Goal: Task Accomplishment & Management: Manage account settings

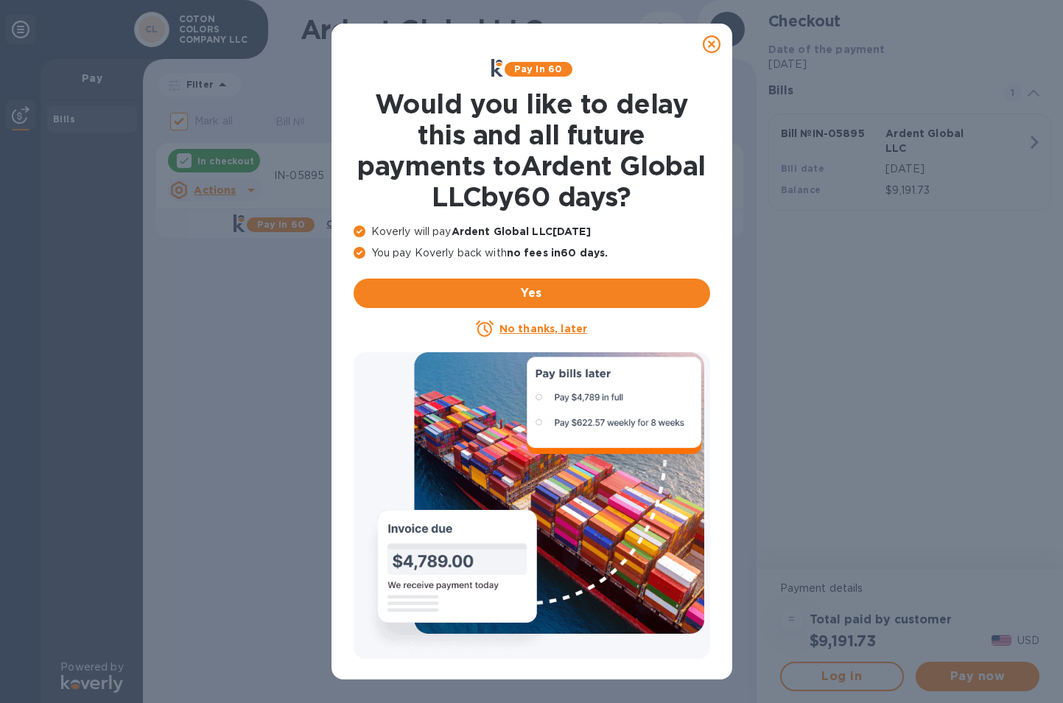
click at [706, 44] on icon at bounding box center [712, 44] width 18 height 18
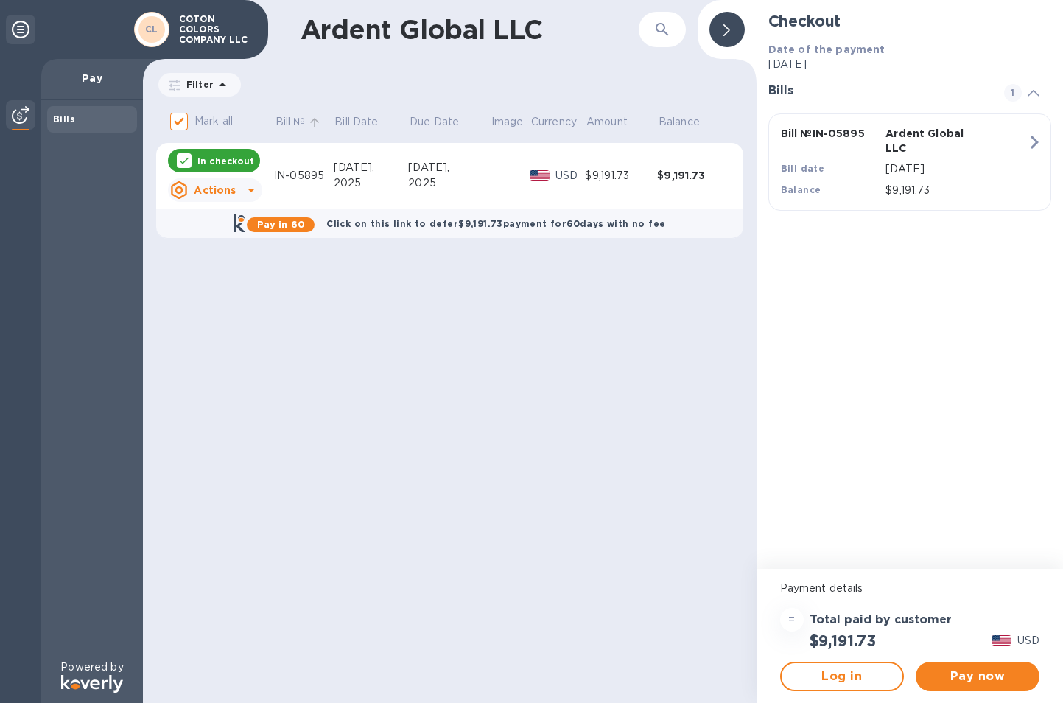
click at [295, 121] on p "Bill №" at bounding box center [290, 121] width 30 height 15
click at [208, 86] on p "Filter" at bounding box center [196, 84] width 33 height 13
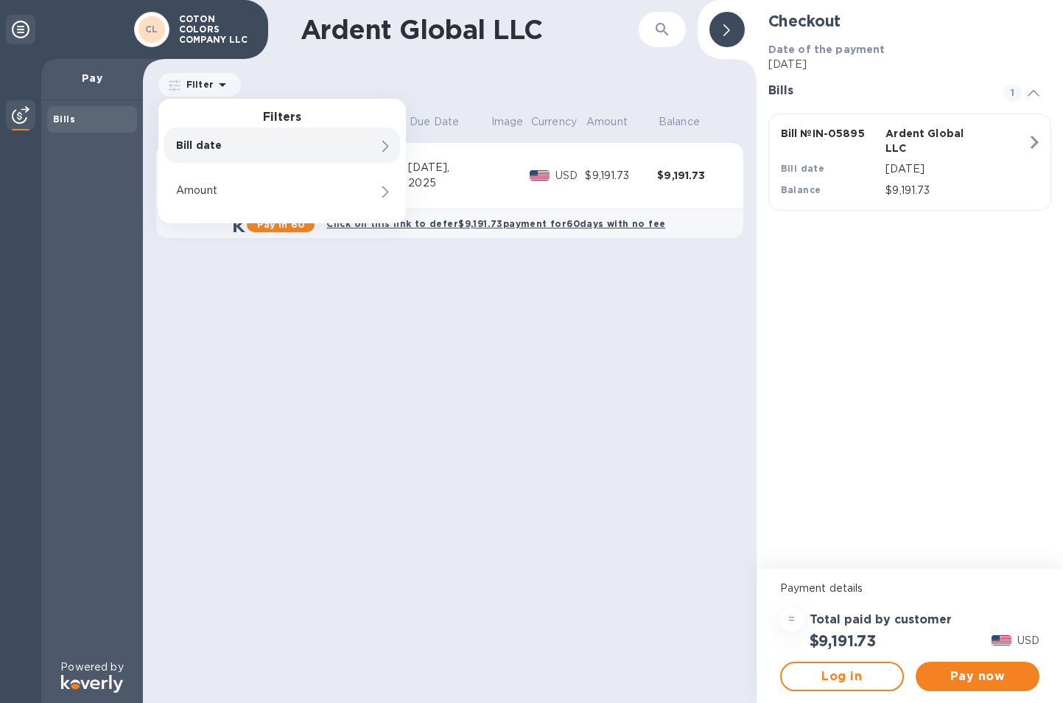
click at [124, 183] on div "Bills" at bounding box center [92, 379] width 102 height 559
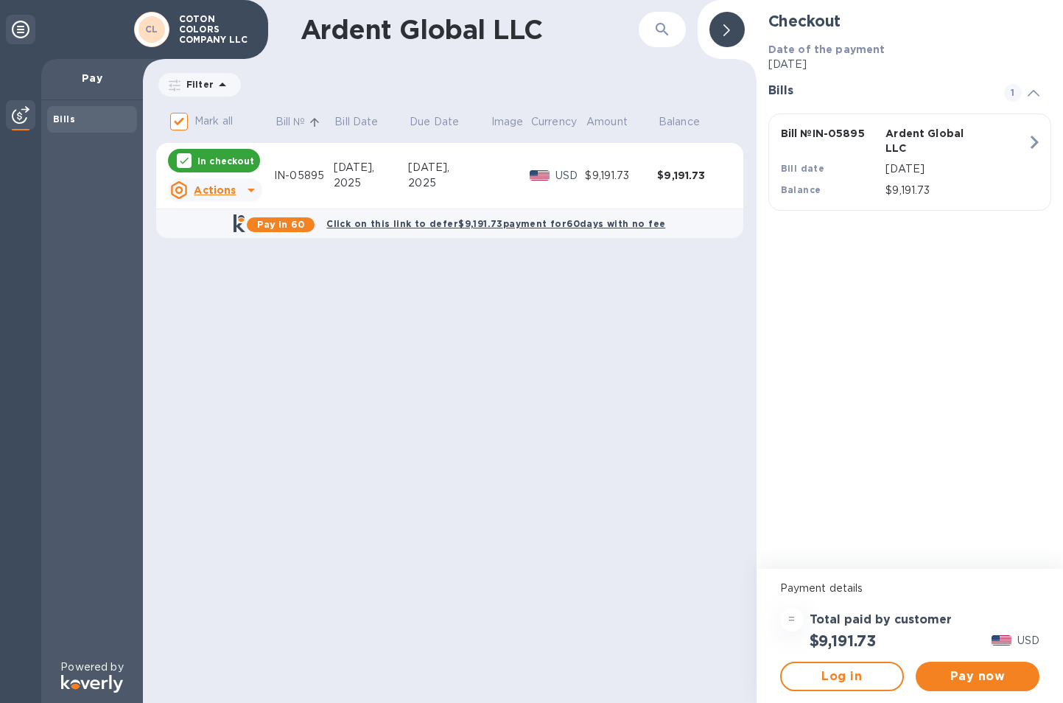
click at [15, 29] on icon at bounding box center [21, 30] width 18 height 18
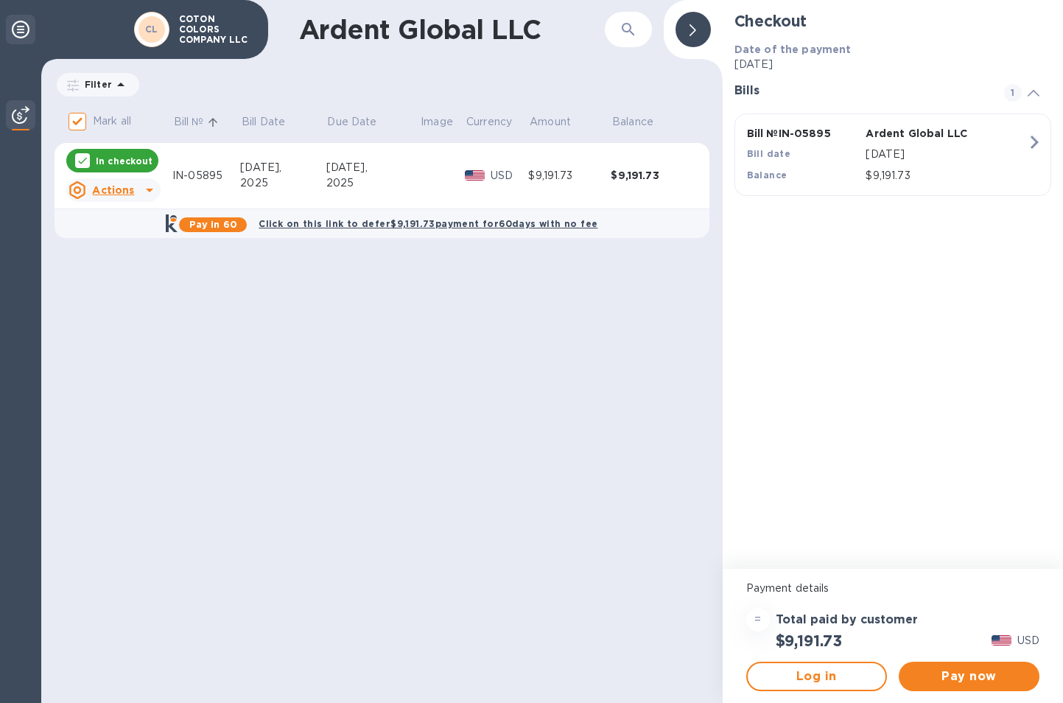
click at [15, 28] on icon at bounding box center [21, 30] width 18 height 18
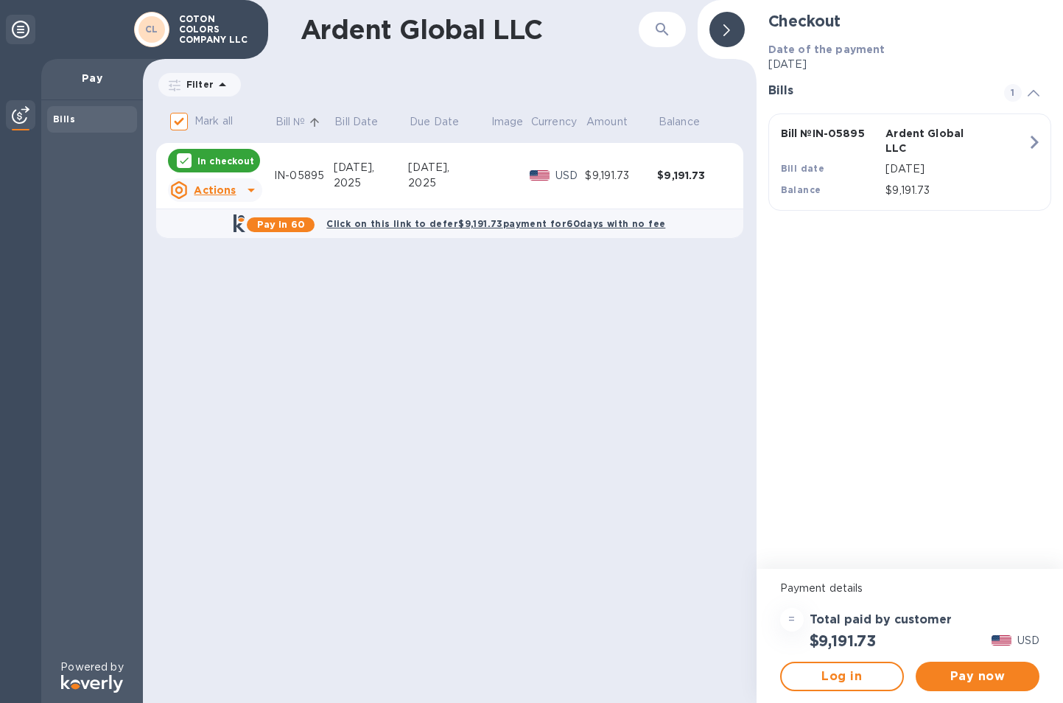
click at [25, 109] on img at bounding box center [21, 115] width 18 height 18
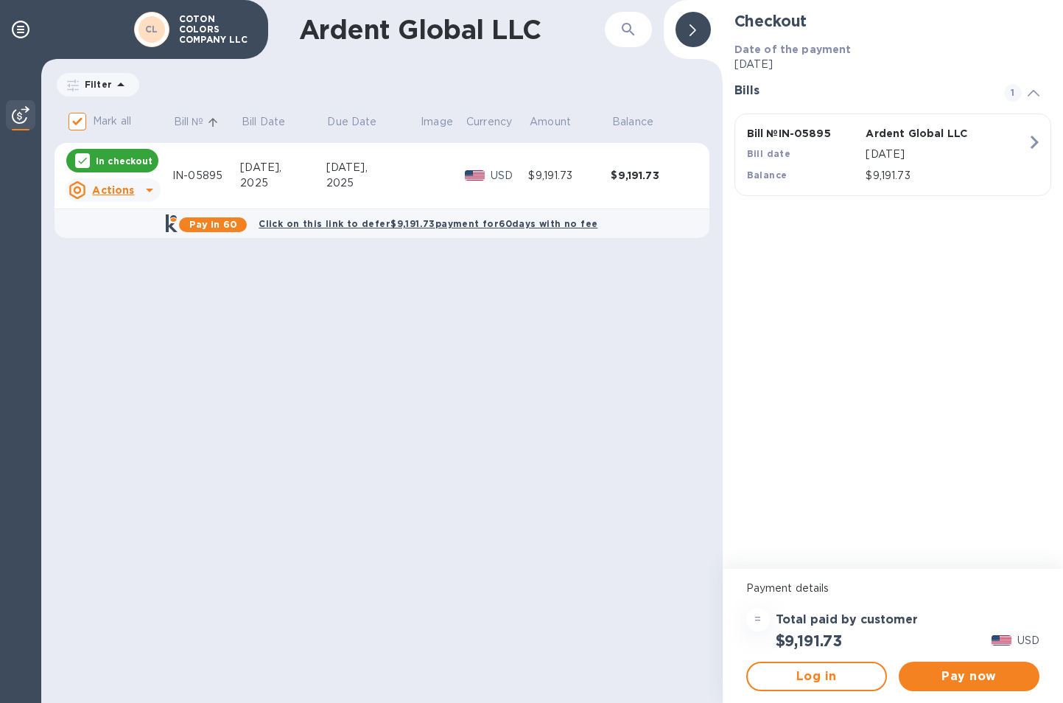
click at [25, 109] on img at bounding box center [21, 115] width 18 height 18
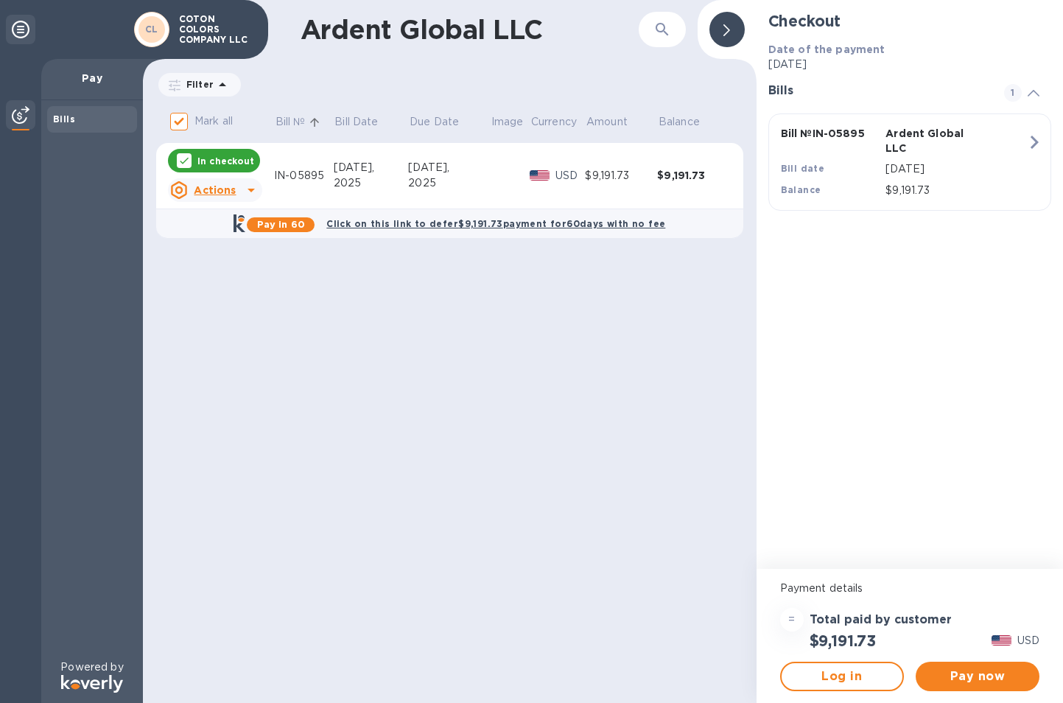
click at [88, 74] on p "Pay" at bounding box center [92, 78] width 78 height 15
click at [29, 114] on img at bounding box center [21, 115] width 18 height 18
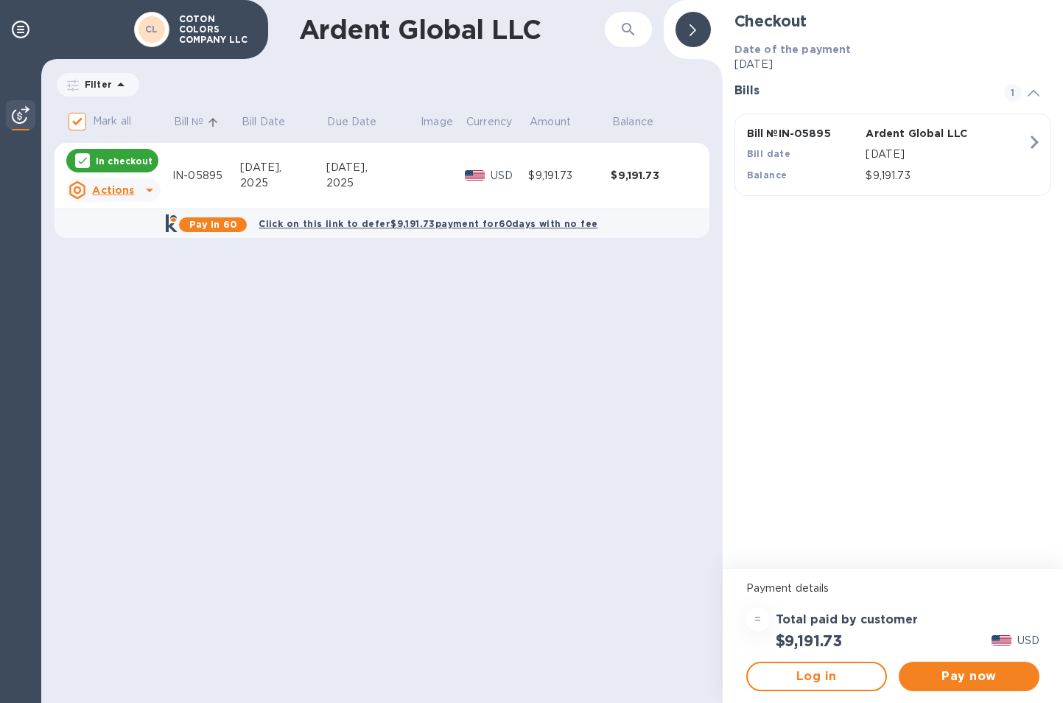
click at [29, 114] on img at bounding box center [21, 115] width 18 height 18
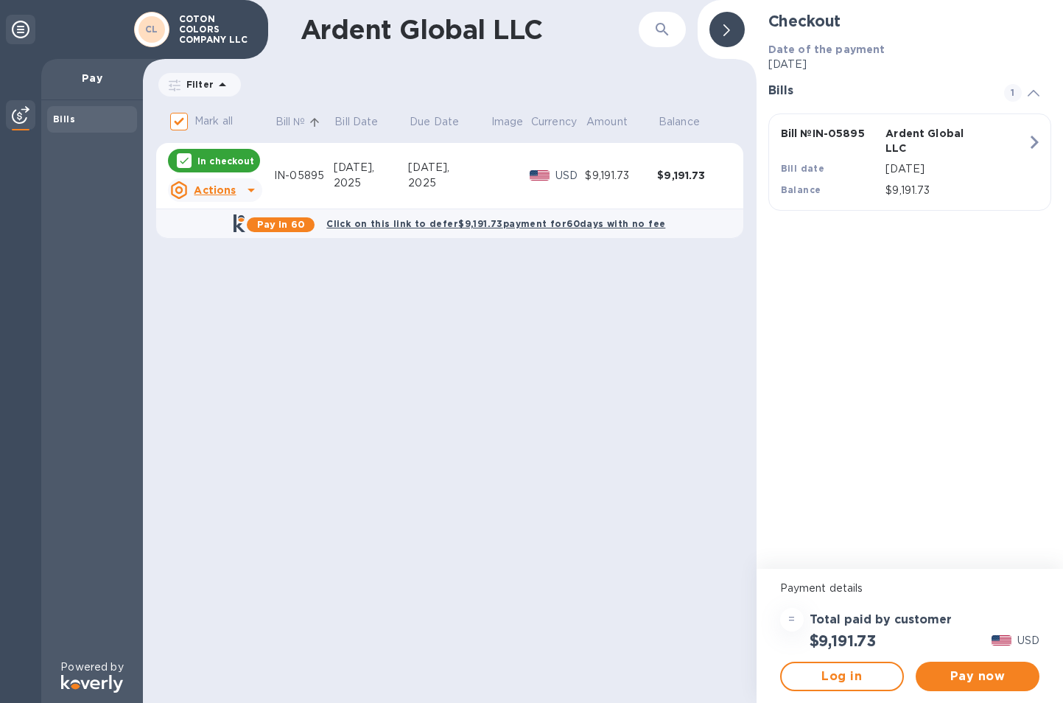
click at [21, 33] on icon at bounding box center [21, 30] width 18 height 18
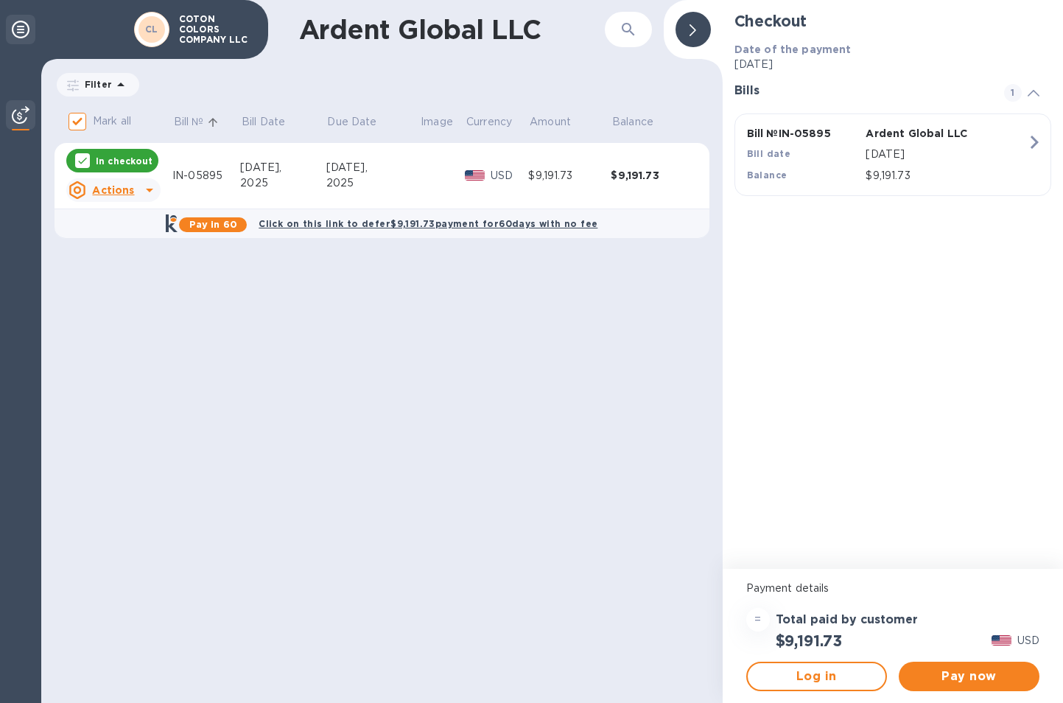
click at [21, 34] on icon at bounding box center [21, 30] width 18 height 18
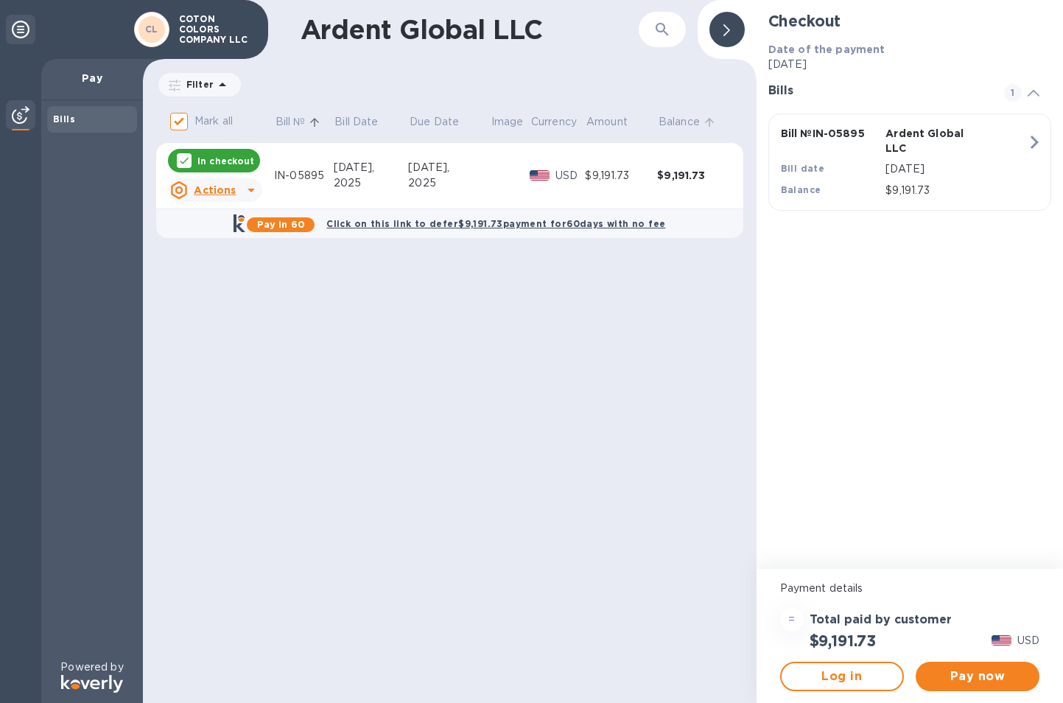
click at [682, 119] on p "Balance" at bounding box center [678, 121] width 41 height 15
click at [612, 121] on p "Amount" at bounding box center [606, 121] width 41 height 15
click at [446, 128] on p "Due Date" at bounding box center [433, 121] width 49 height 15
click at [229, 88] on div "Filter" at bounding box center [199, 85] width 82 height 24
click at [215, 82] on icon at bounding box center [223, 85] width 18 height 18
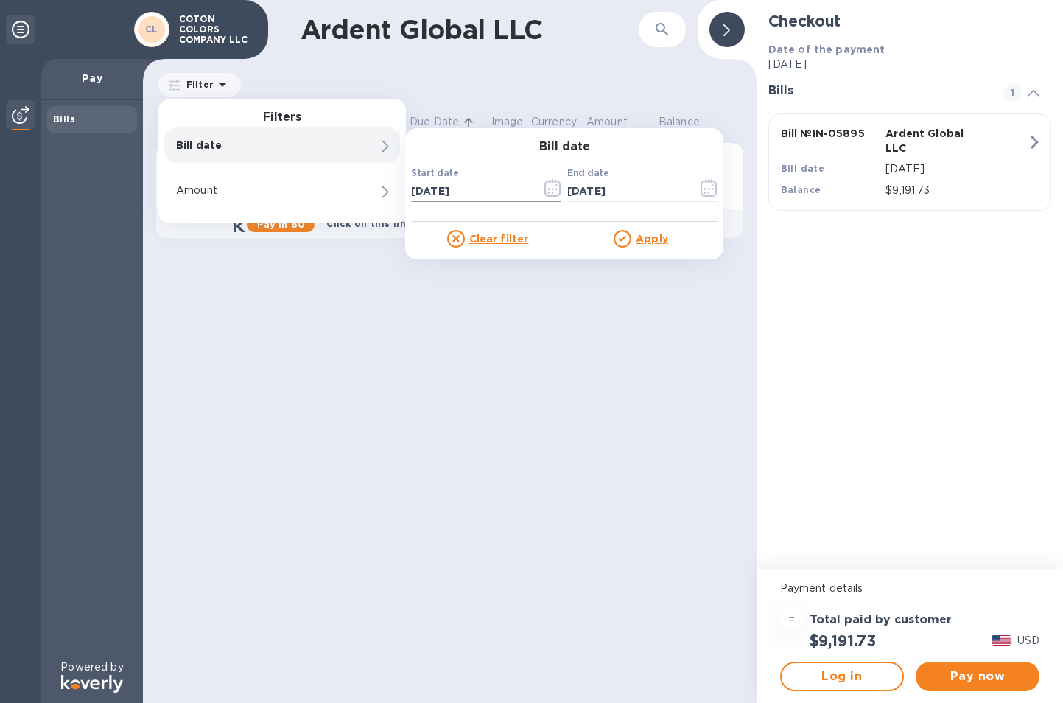
click at [543, 186] on button "button" at bounding box center [552, 187] width 35 height 35
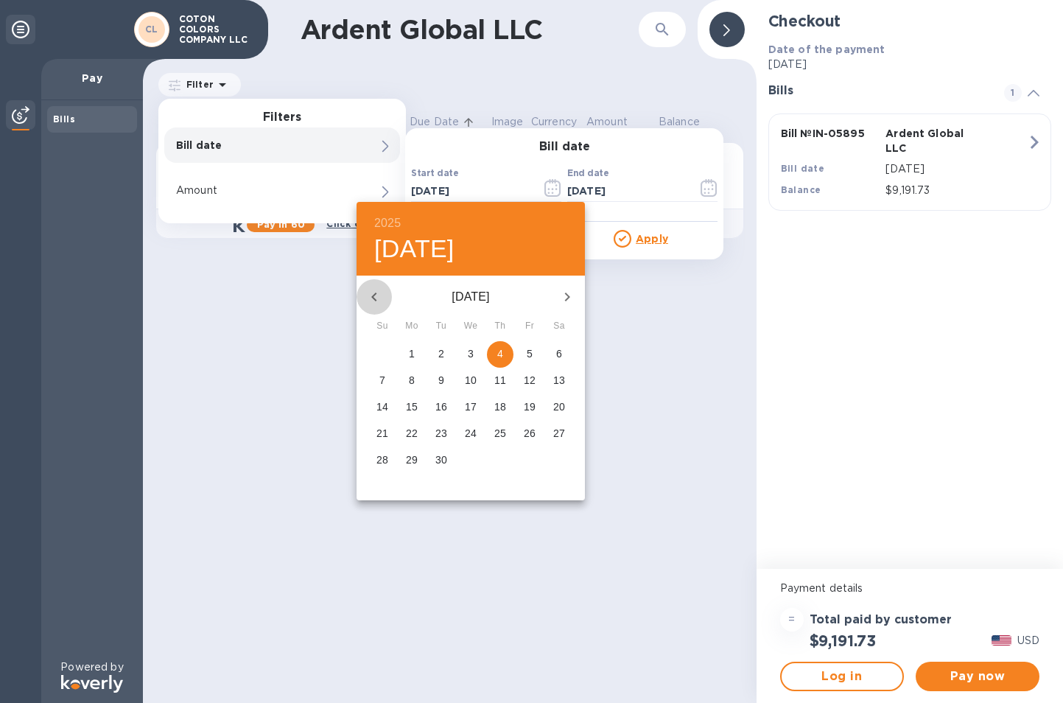
click at [376, 293] on icon "button" at bounding box center [374, 297] width 18 height 18
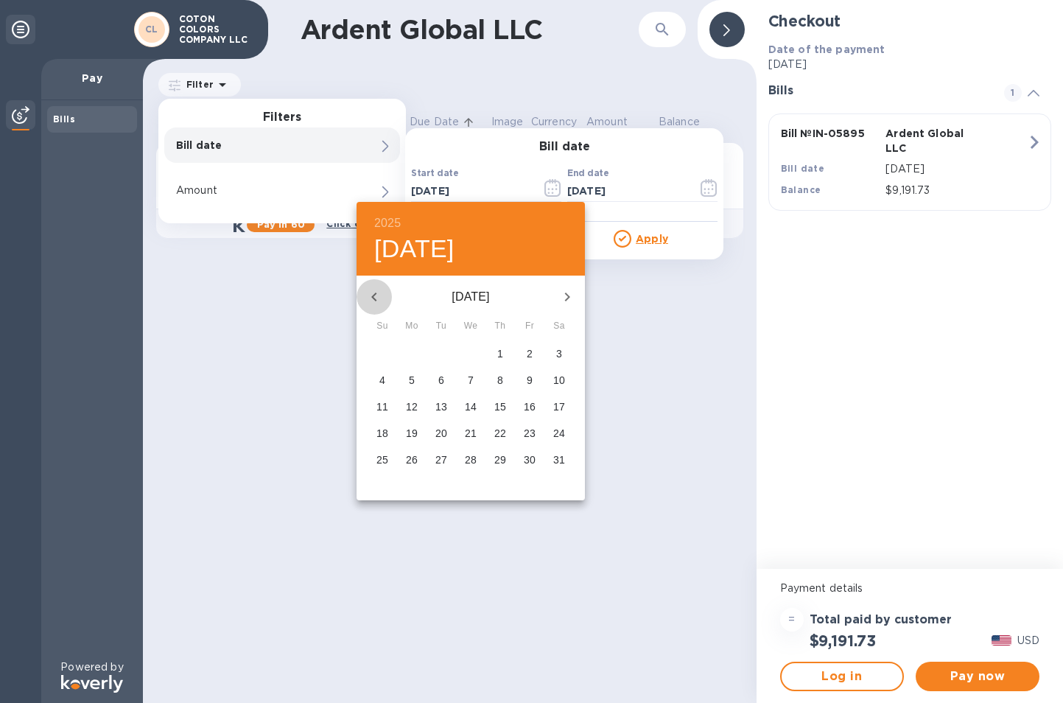
click at [376, 293] on icon "button" at bounding box center [374, 297] width 18 height 18
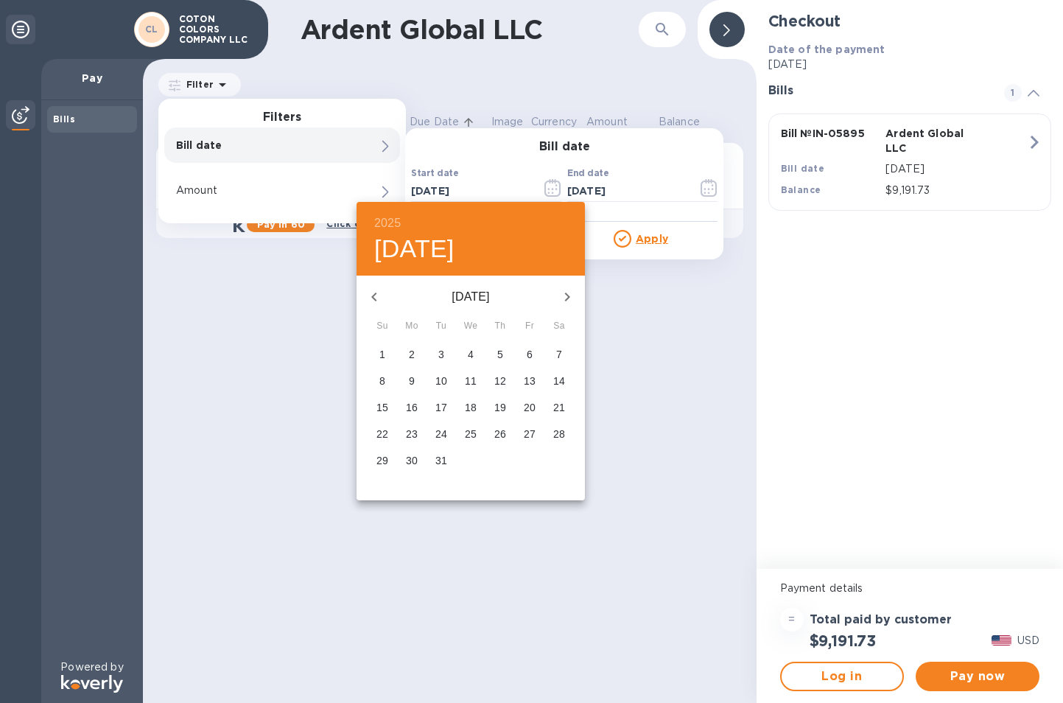
click at [376, 293] on icon "button" at bounding box center [374, 297] width 18 height 18
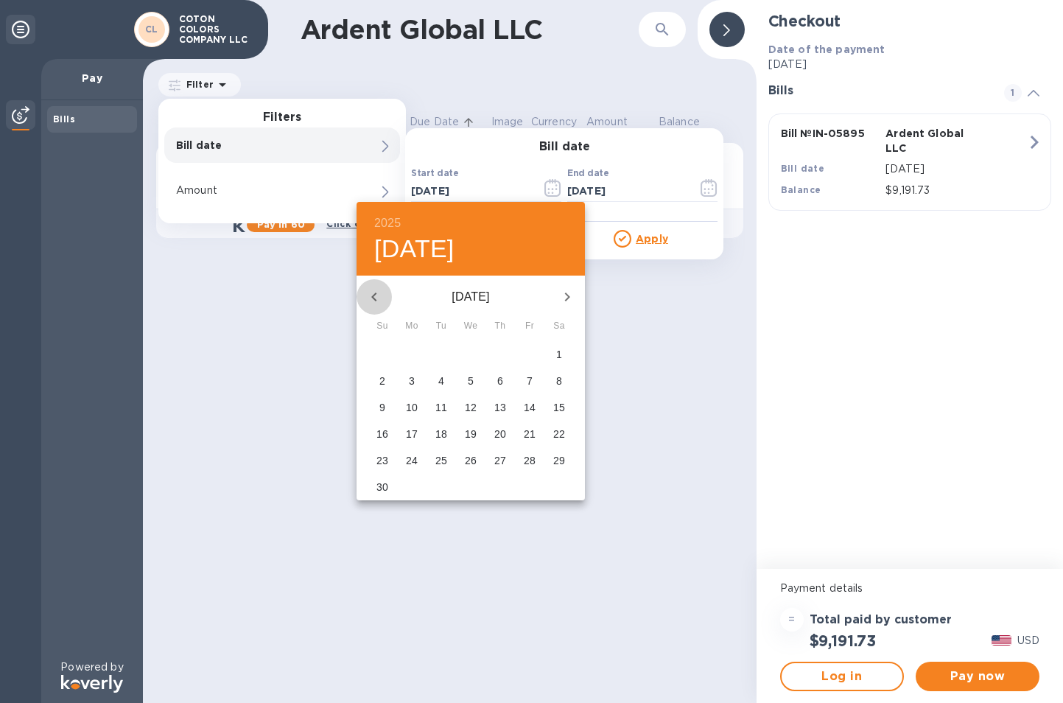
click at [376, 293] on icon "button" at bounding box center [374, 297] width 18 height 18
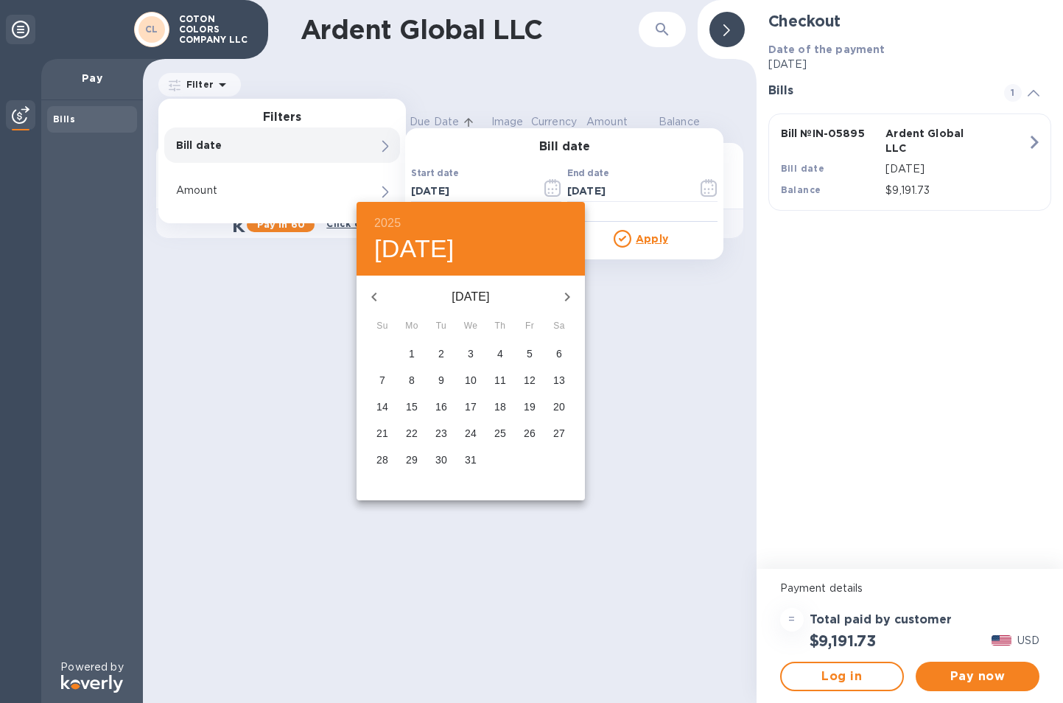
click at [410, 354] on p "1" at bounding box center [412, 353] width 6 height 15
type input "[DATE]"
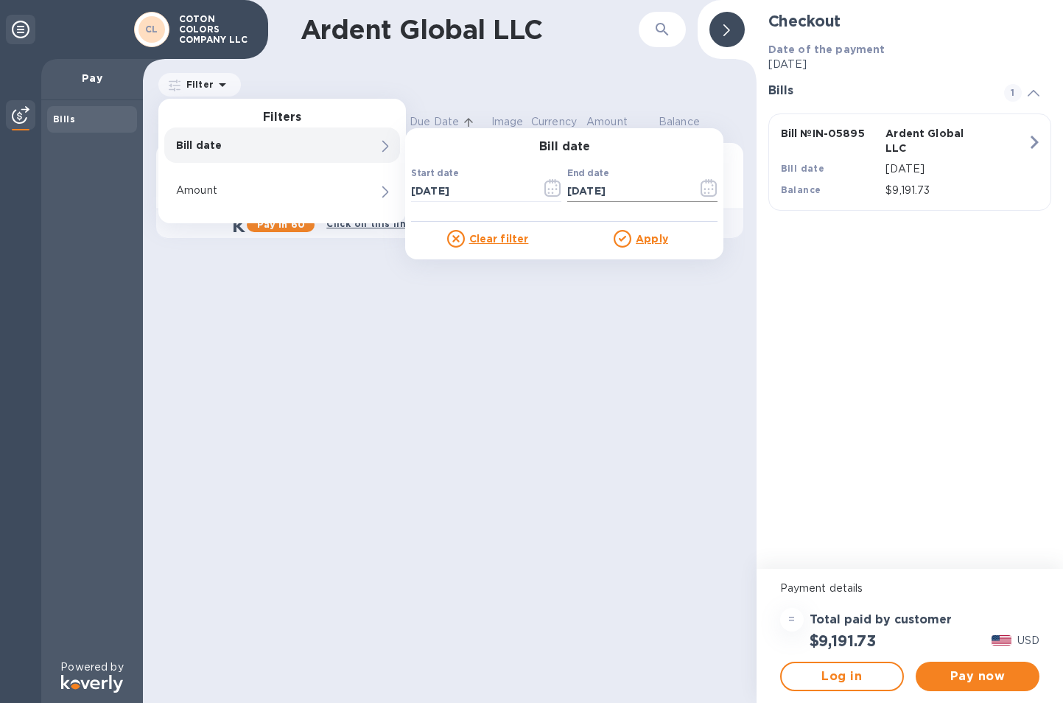
click at [643, 190] on input "[DATE]" at bounding box center [626, 191] width 119 height 22
click at [711, 185] on icon "button" at bounding box center [708, 188] width 17 height 18
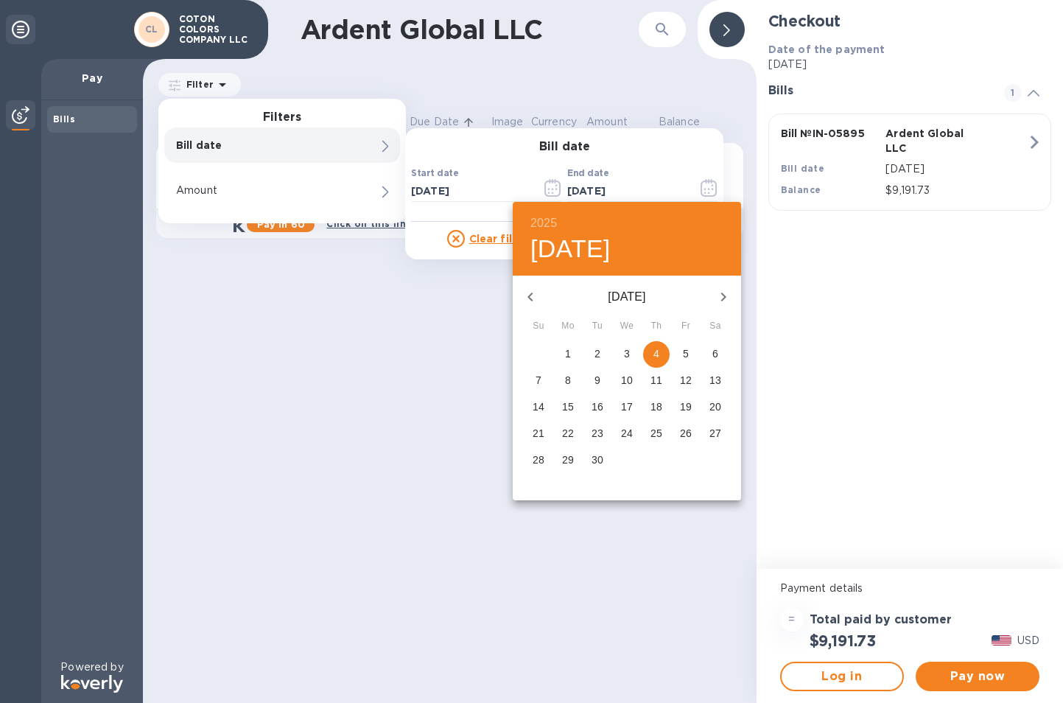
click at [527, 294] on icon "button" at bounding box center [530, 297] width 18 height 18
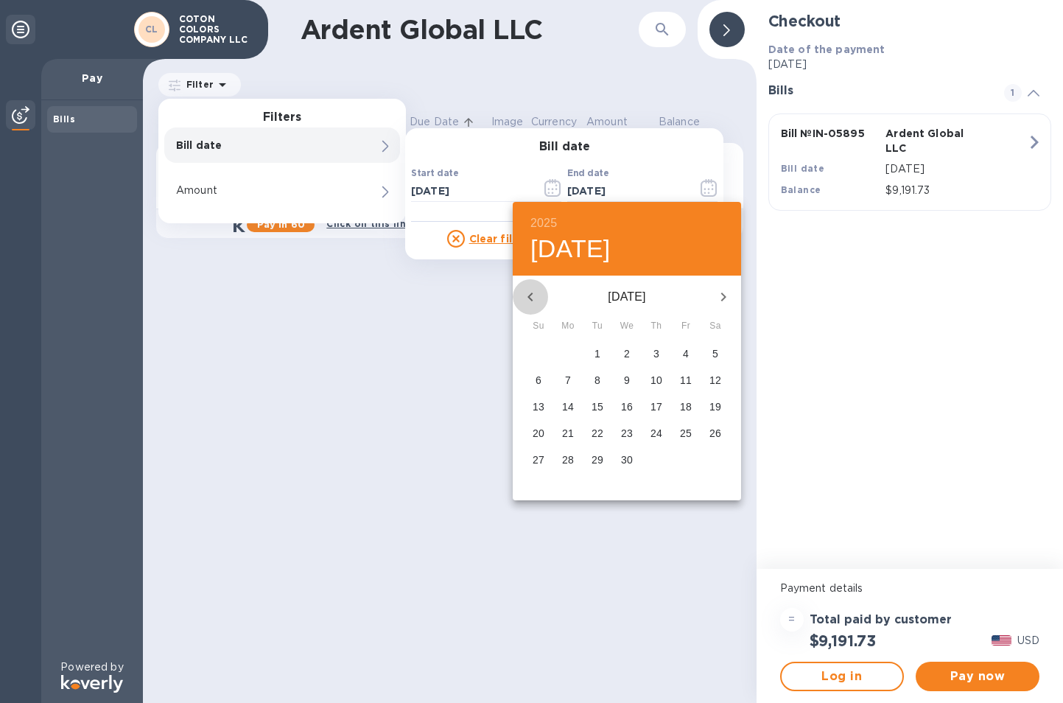
click at [527, 294] on icon "button" at bounding box center [530, 297] width 18 height 18
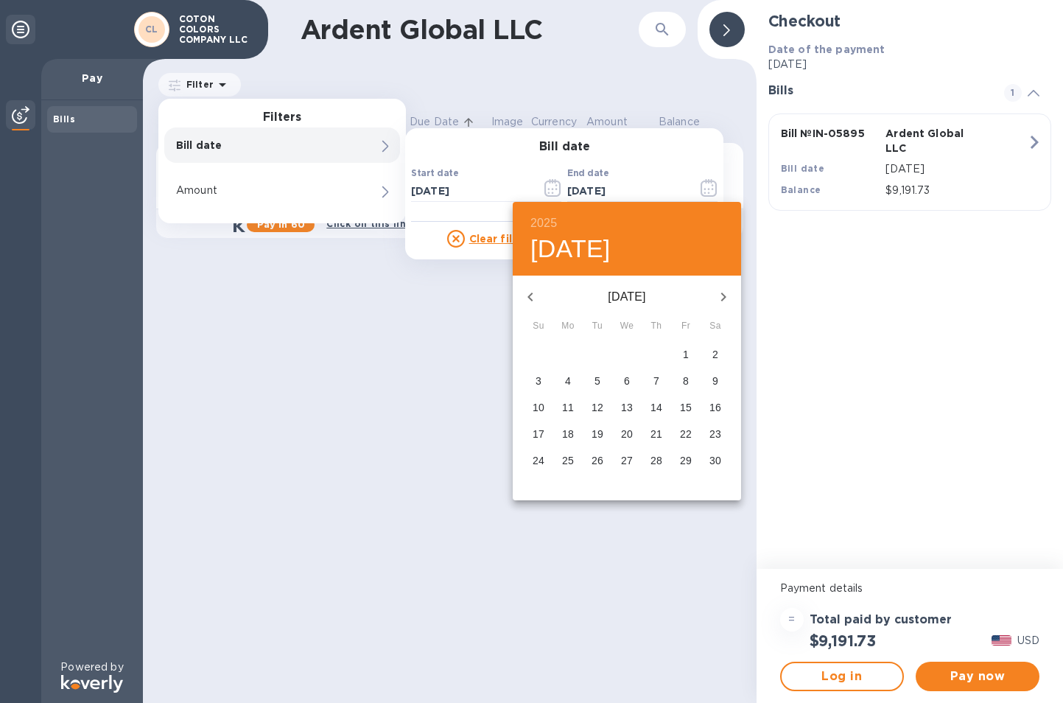
click at [527, 294] on icon "button" at bounding box center [530, 297] width 18 height 18
click at [724, 294] on icon "button" at bounding box center [723, 297] width 18 height 18
click at [599, 463] on p "31" at bounding box center [597, 459] width 12 height 15
type input "[DATE]"
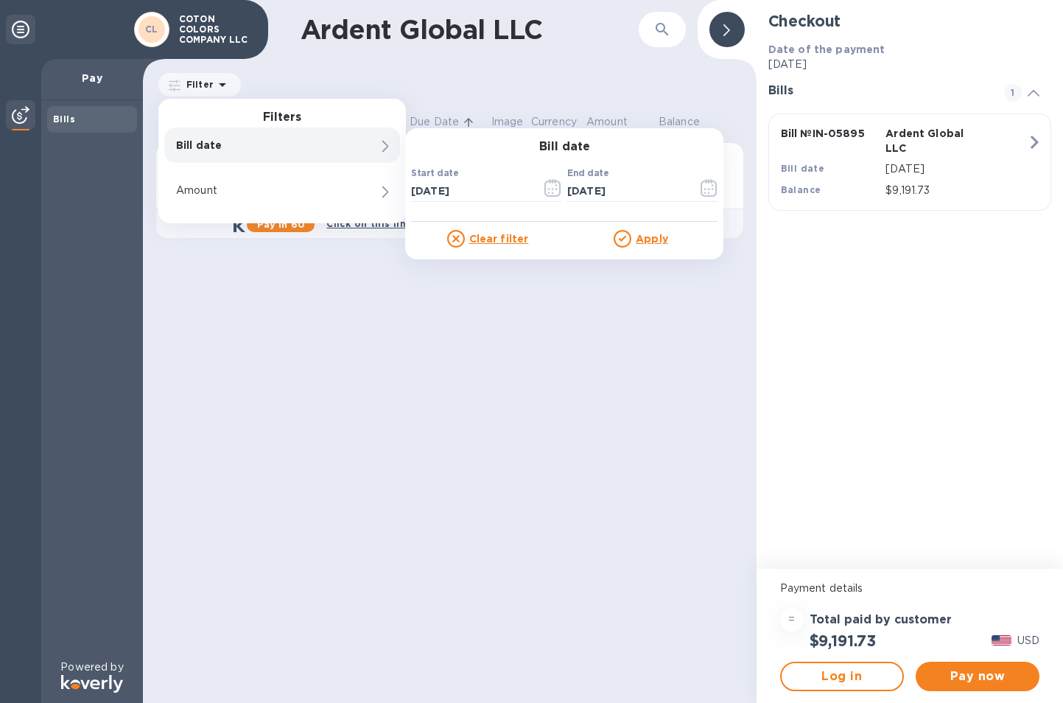
click at [658, 241] on u "Apply" at bounding box center [652, 239] width 32 height 12
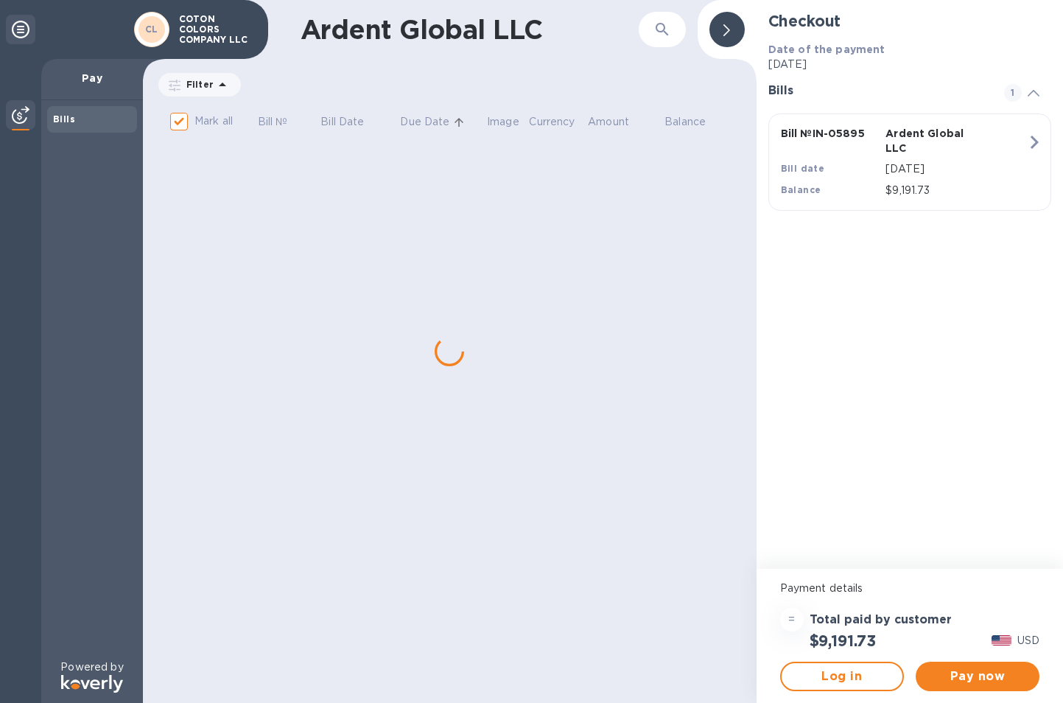
checkbox input "false"
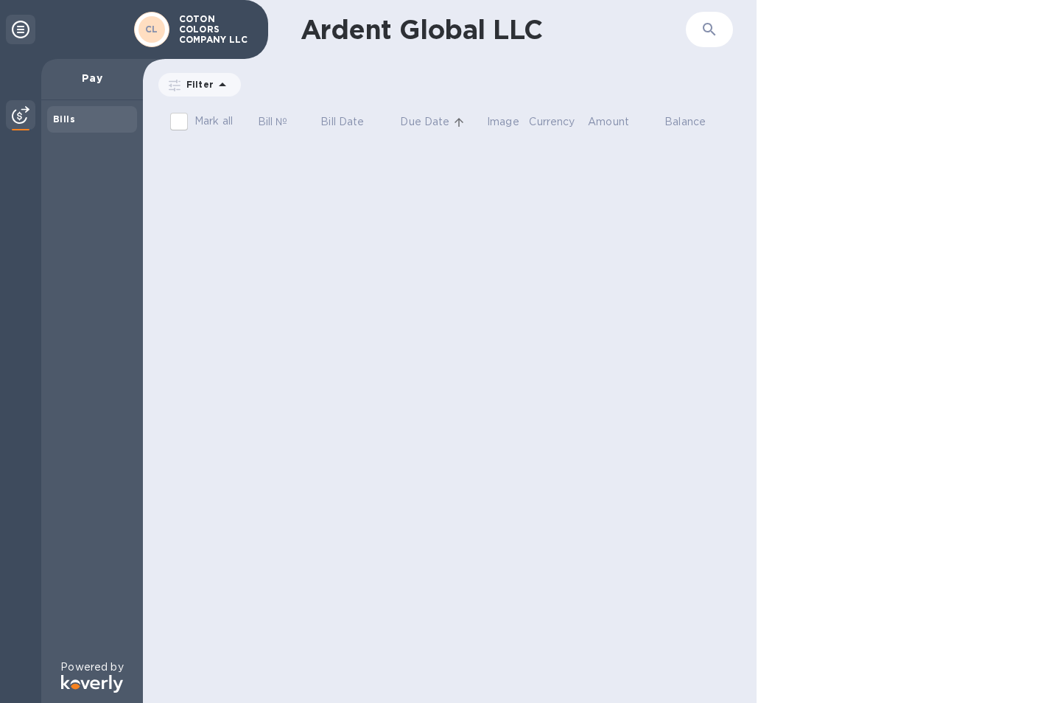
click at [218, 83] on icon at bounding box center [223, 85] width 18 height 18
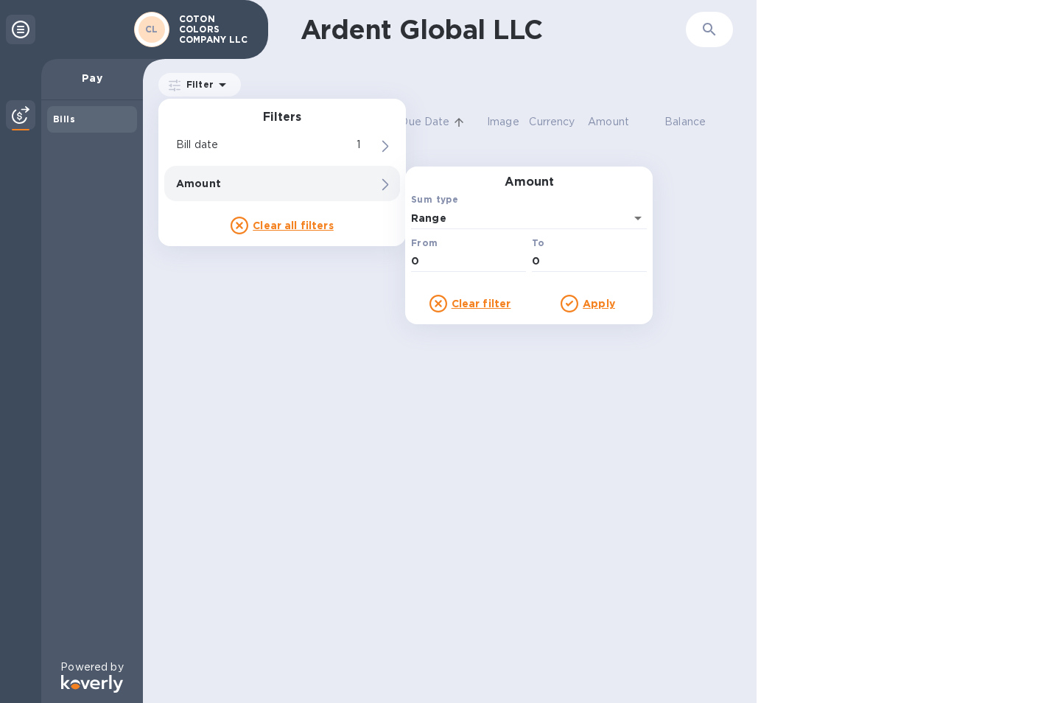
click at [180, 225] on div "Clear all filters" at bounding box center [282, 226] width 236 height 18
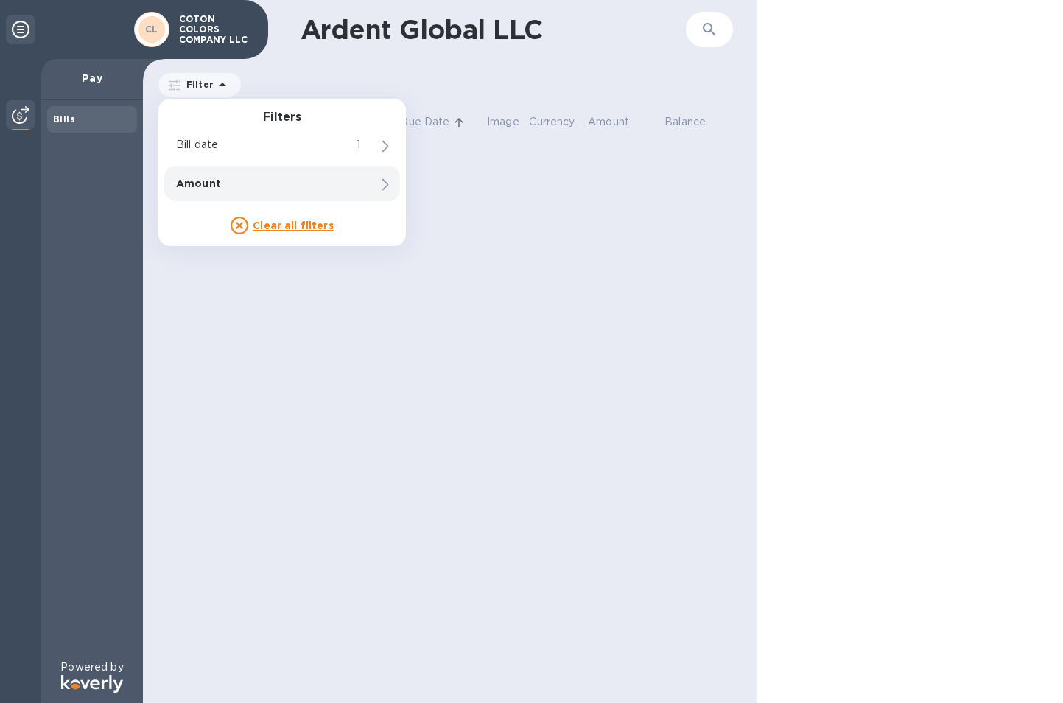
click at [767, 244] on div at bounding box center [909, 351] width 306 height 703
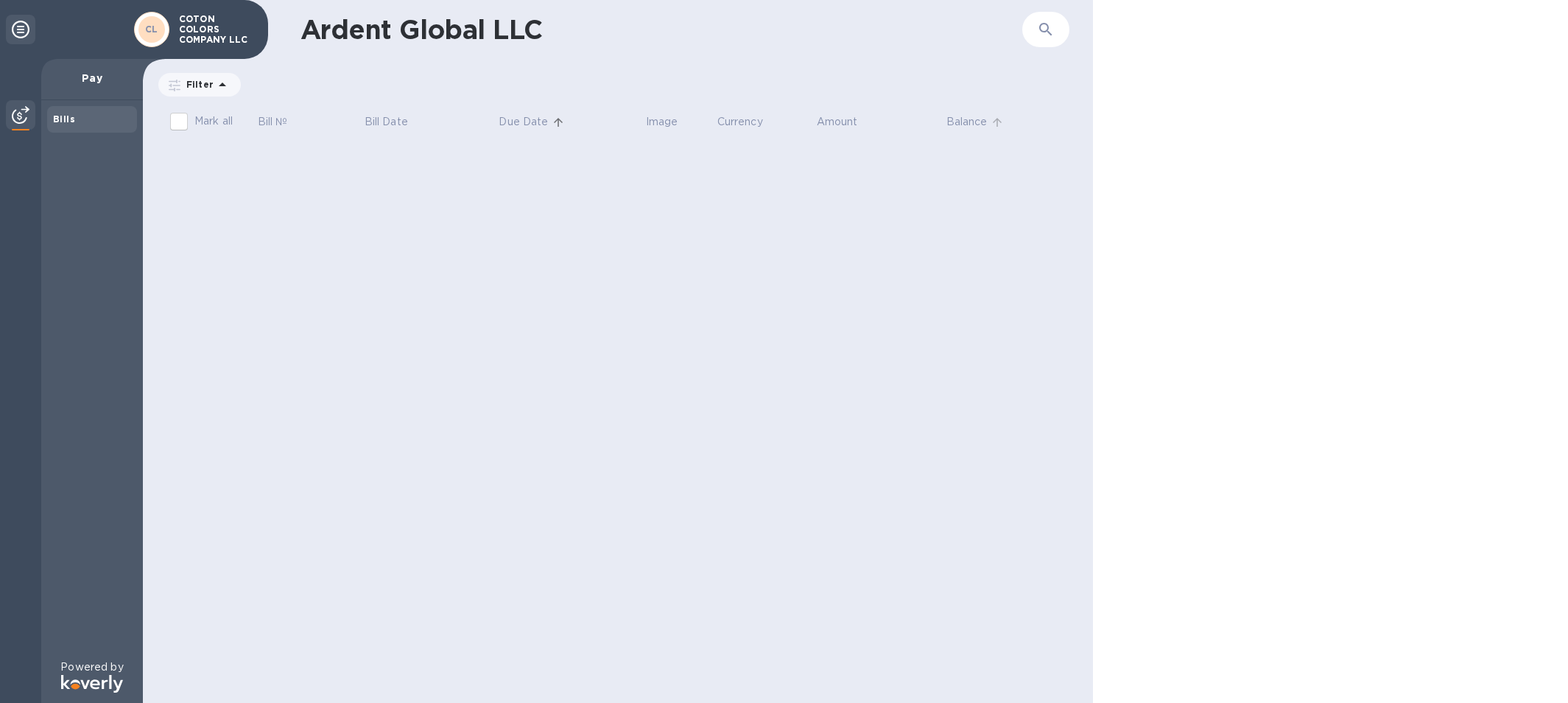
click at [974, 122] on p "Balance" at bounding box center [966, 121] width 41 height 15
click at [827, 122] on p "Amount" at bounding box center [837, 121] width 41 height 15
click at [717, 120] on p "Currency" at bounding box center [740, 121] width 46 height 15
click at [426, 35] on h1 "Ardent Global LLC" at bounding box center [661, 29] width 722 height 31
click at [89, 69] on div "Pay" at bounding box center [92, 79] width 102 height 41
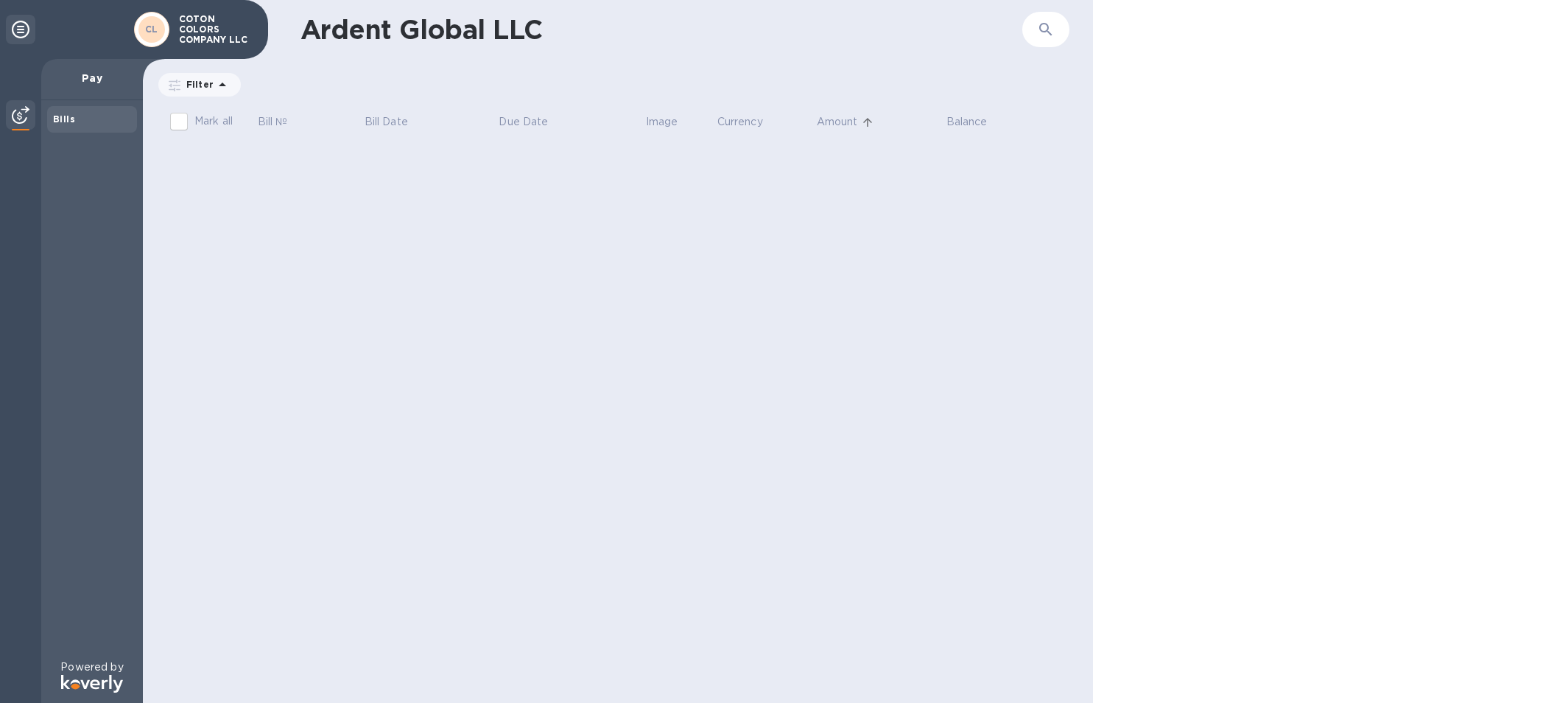
click at [71, 121] on b "Bills" at bounding box center [64, 118] width 22 height 11
click at [129, 671] on div "Powered by" at bounding box center [92, 677] width 102 height 36
click at [102, 672] on p "Powered by" at bounding box center [91, 666] width 63 height 15
click at [10, 109] on div at bounding box center [20, 116] width 29 height 32
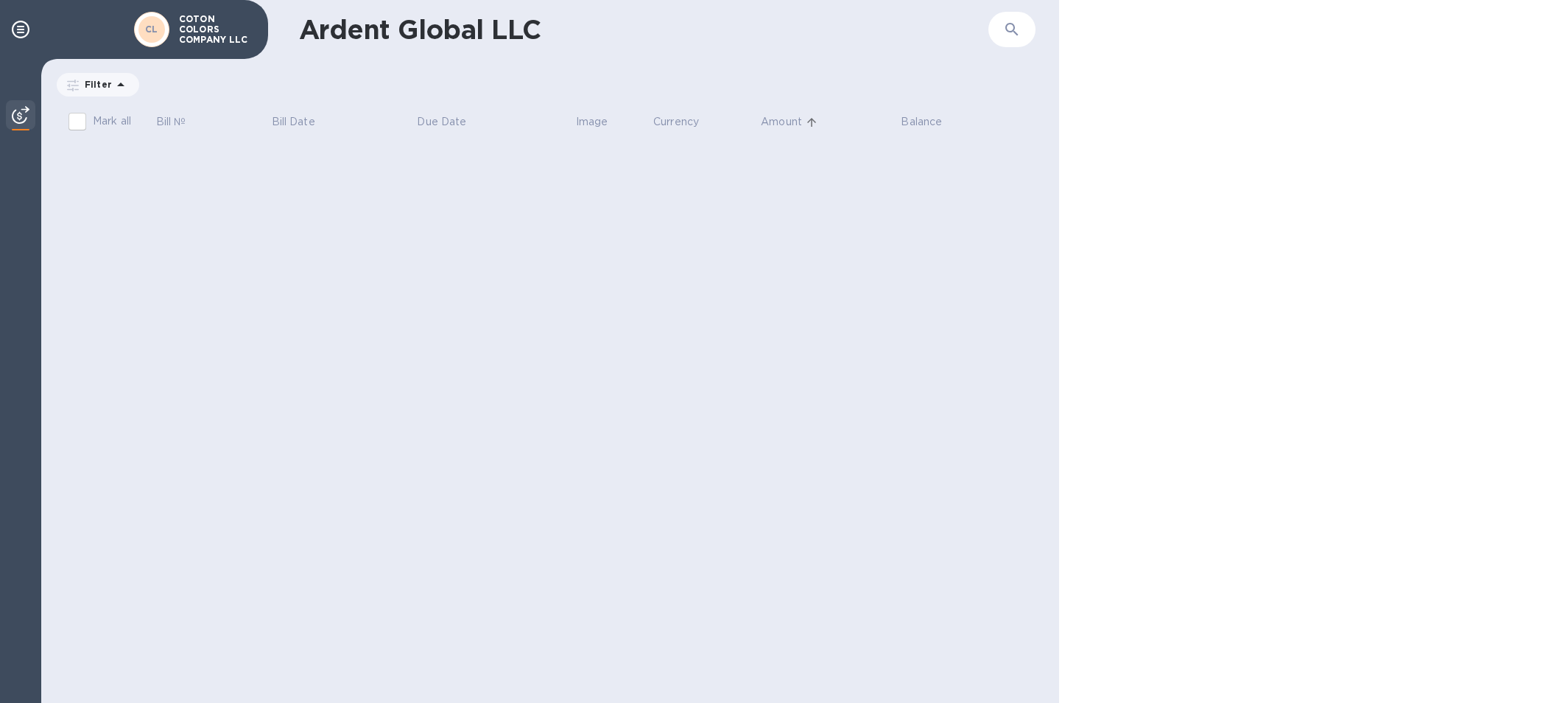
click at [12, 112] on img at bounding box center [21, 115] width 18 height 18
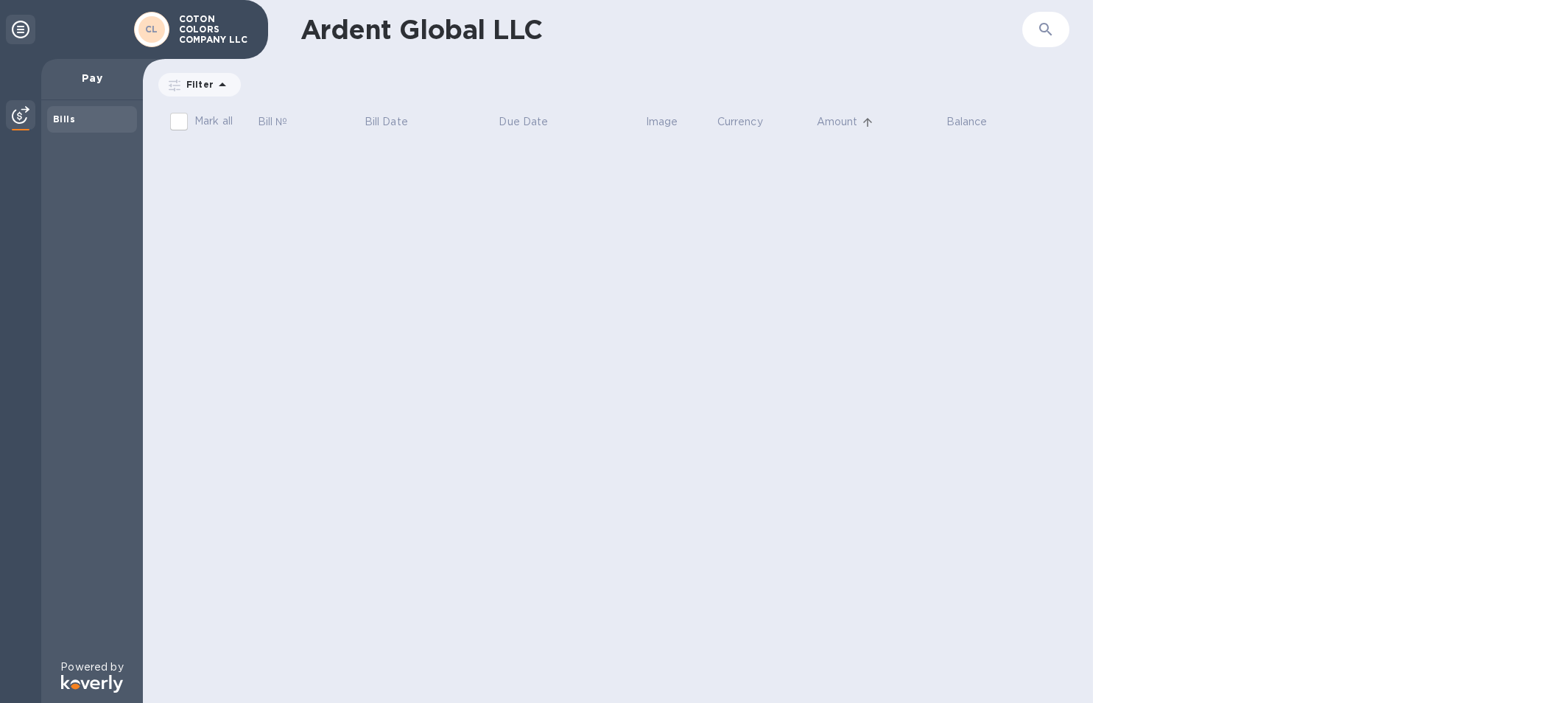
click at [17, 32] on icon at bounding box center [21, 30] width 18 height 18
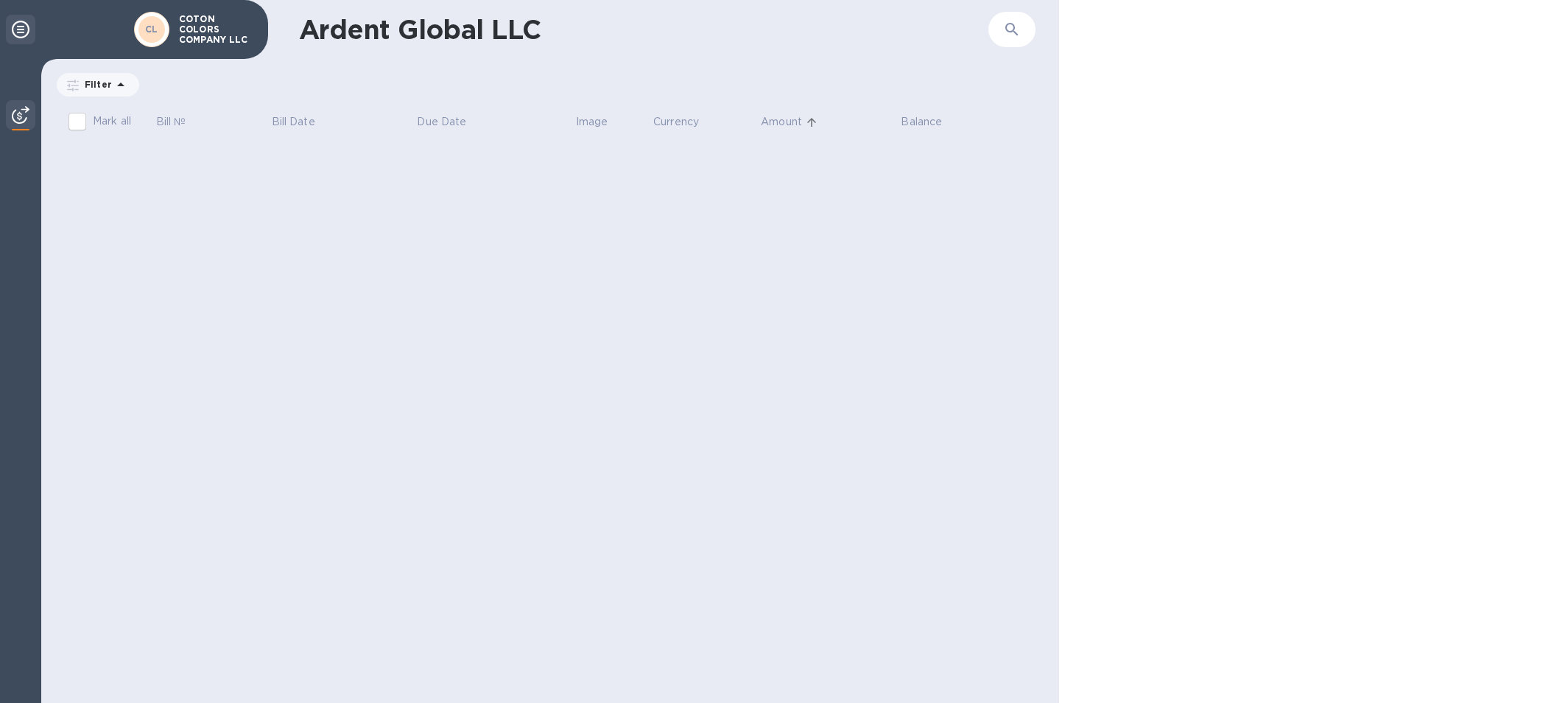
click at [15, 32] on icon at bounding box center [21, 30] width 18 height 18
